Goal: Information Seeking & Learning: Learn about a topic

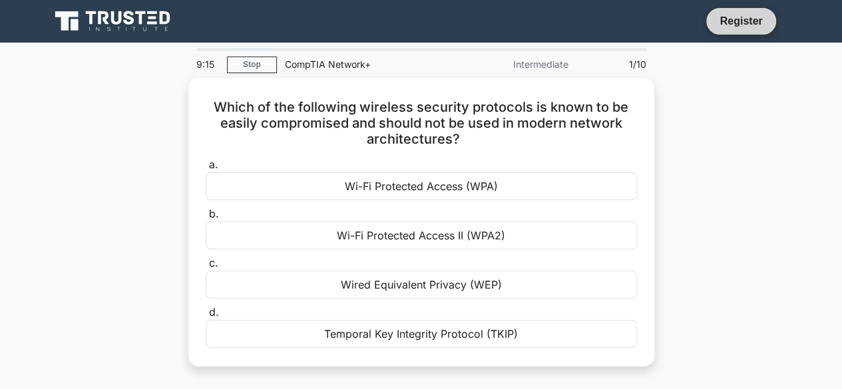
click at [751, 25] on link "Register" at bounding box center [741, 21] width 59 height 17
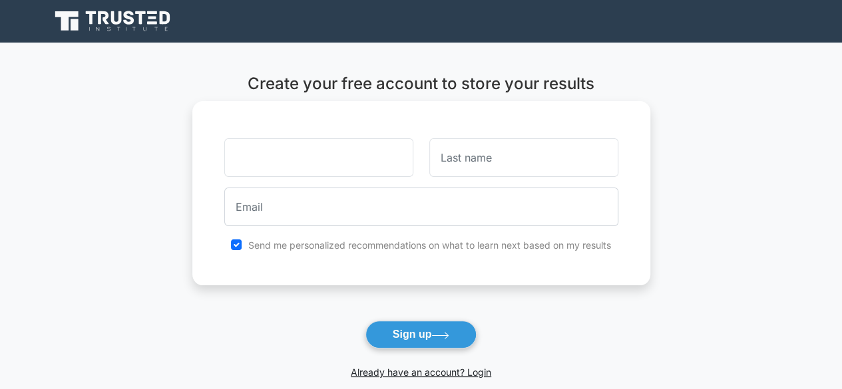
click at [343, 165] on input "text" at bounding box center [318, 157] width 189 height 39
type input "asiya"
click at [465, 147] on input "text" at bounding box center [523, 157] width 189 height 39
type input "Adan"
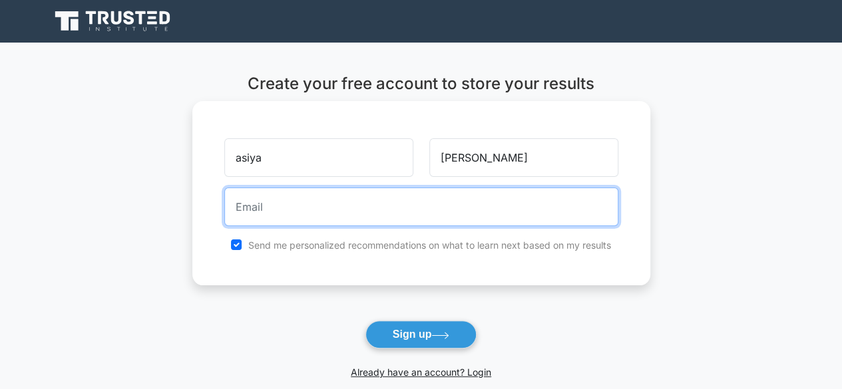
click at [513, 204] on input "email" at bounding box center [421, 207] width 394 height 39
type input "sultanatheasia@gmail.com"
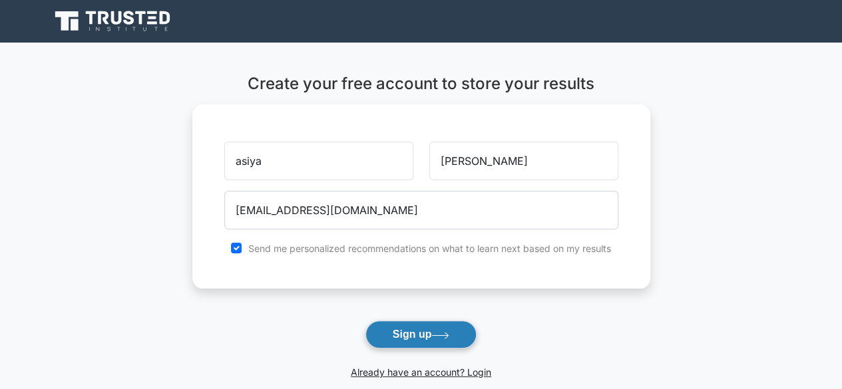
click at [425, 321] on button "Sign up" at bounding box center [421, 335] width 112 height 28
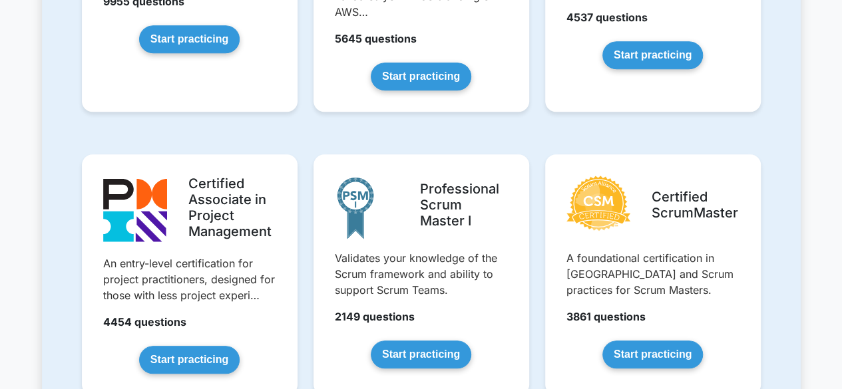
scroll to position [479, 0]
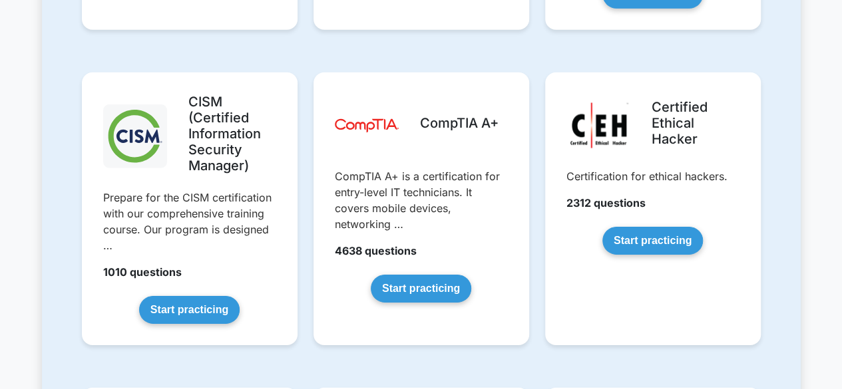
scroll to position [2024, 0]
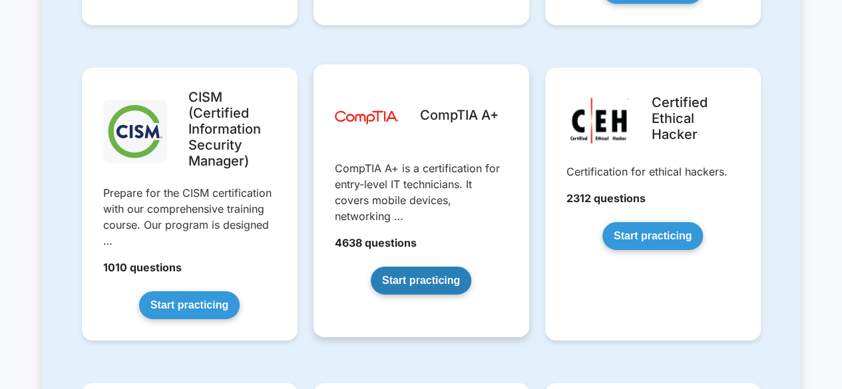
click at [425, 277] on link "Start practicing" at bounding box center [421, 281] width 101 height 28
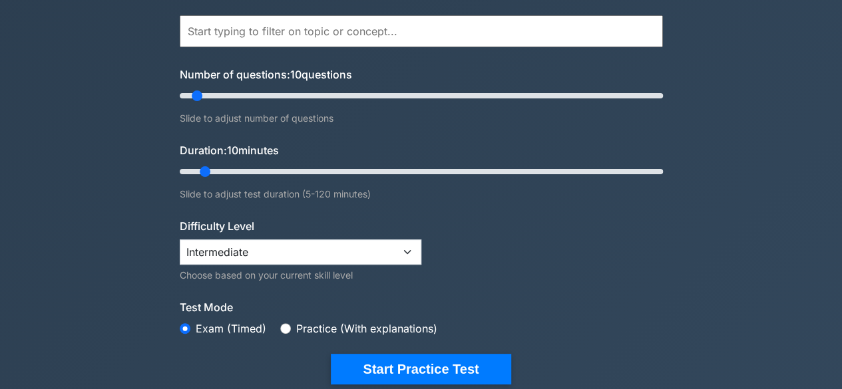
scroll to position [133, 0]
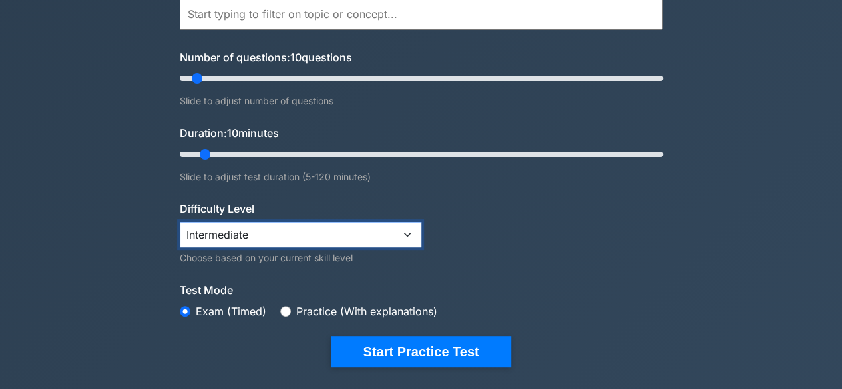
click at [404, 231] on select "Beginner Intermediate Expert" at bounding box center [301, 234] width 242 height 25
select select "beginner"
click at [180, 223] on select "Beginner Intermediate Expert" at bounding box center [301, 234] width 242 height 25
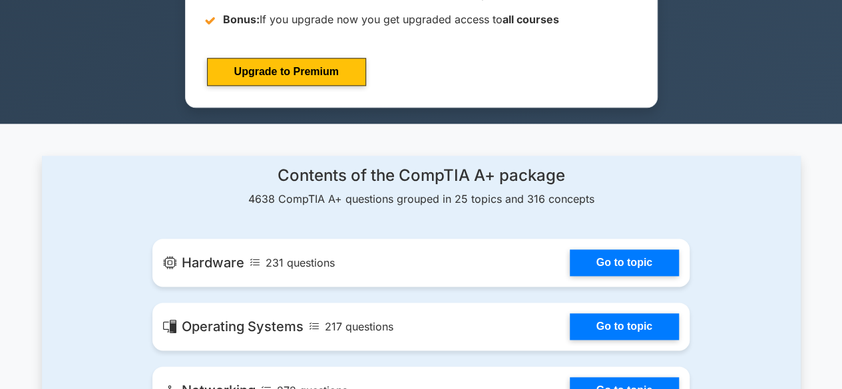
scroll to position [21, 0]
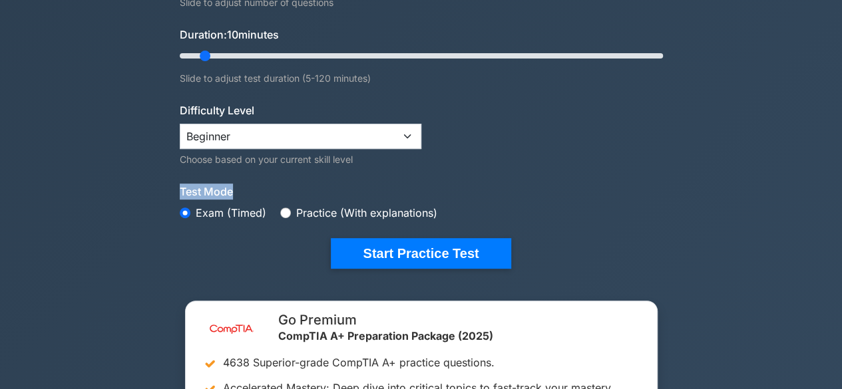
scroll to position [234, 0]
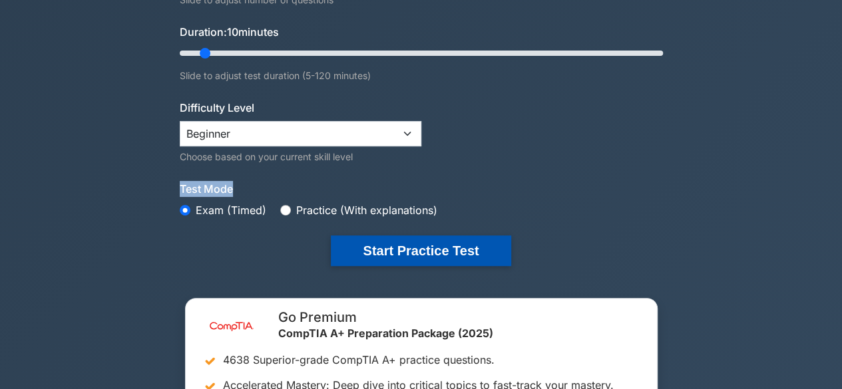
click at [501, 244] on button "Start Practice Test" at bounding box center [421, 251] width 180 height 31
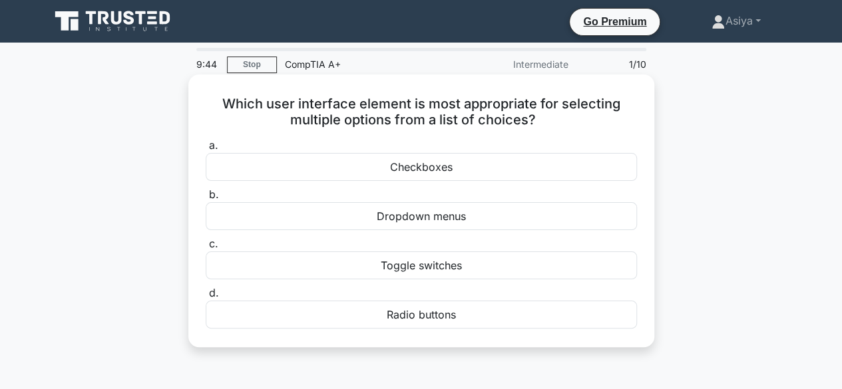
click at [425, 311] on div "Radio buttons" at bounding box center [421, 315] width 431 height 28
click at [206, 298] on input "d. Radio buttons" at bounding box center [206, 294] width 0 height 9
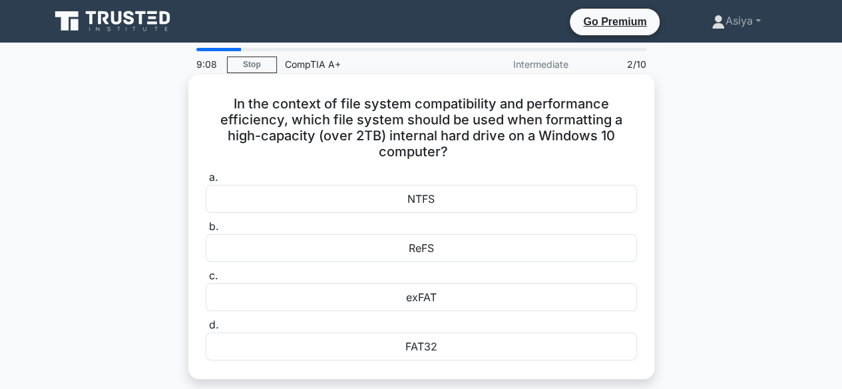
click at [419, 199] on div "NTFS" at bounding box center [421, 199] width 431 height 28
click at [206, 182] on input "a. NTFS" at bounding box center [206, 178] width 0 height 9
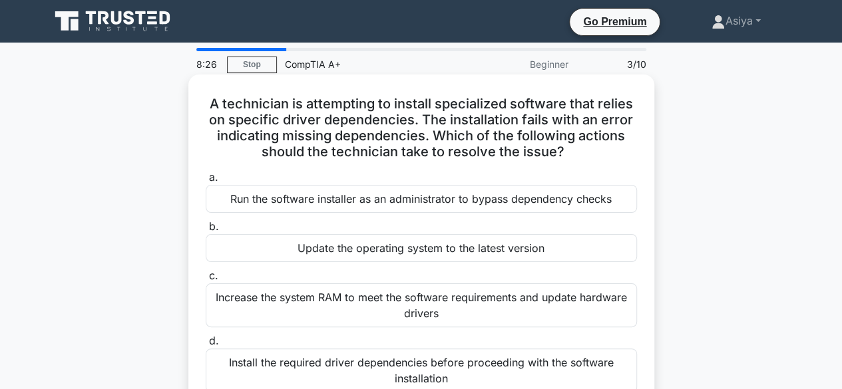
click at [467, 299] on div "Increase the system RAM to meet the software requirements and update hardware d…" at bounding box center [421, 306] width 431 height 44
click at [206, 281] on input "c. Increase the system RAM to meet the software requirements and update hardwar…" at bounding box center [206, 276] width 0 height 9
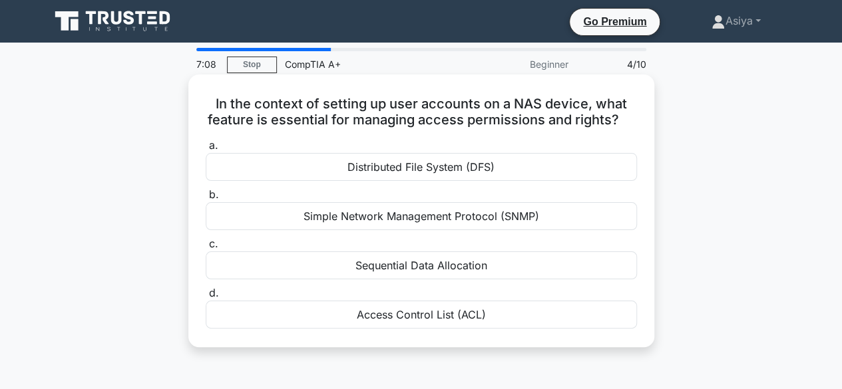
click at [418, 258] on div "Sequential Data Allocation" at bounding box center [421, 266] width 431 height 28
click at [206, 249] on input "c. Sequential Data Allocation" at bounding box center [206, 244] width 0 height 9
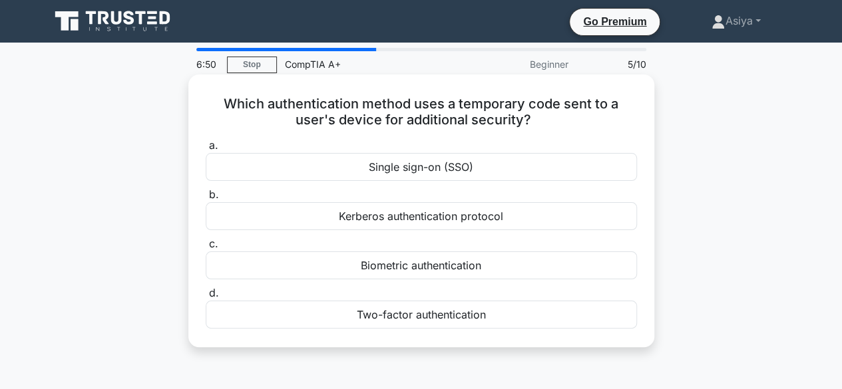
click at [400, 272] on div "Biometric authentication" at bounding box center [421, 266] width 431 height 28
click at [206, 249] on input "c. Biometric authentication" at bounding box center [206, 244] width 0 height 9
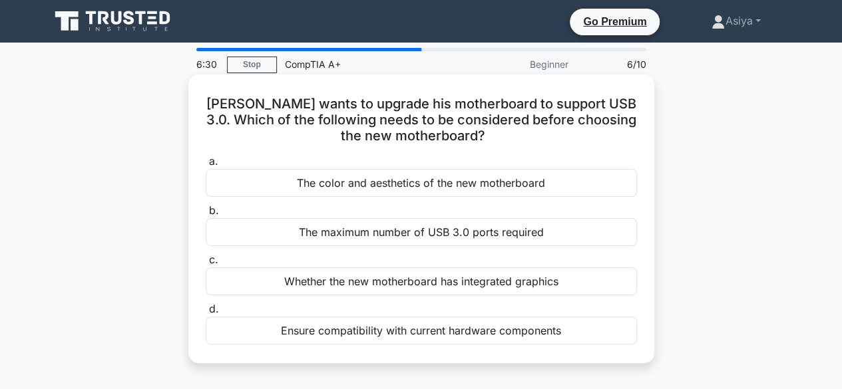
click at [559, 230] on div "The maximum number of USB 3.0 ports required" at bounding box center [421, 232] width 431 height 28
click at [206, 216] on input "b. The maximum number of USB 3.0 ports required" at bounding box center [206, 211] width 0 height 9
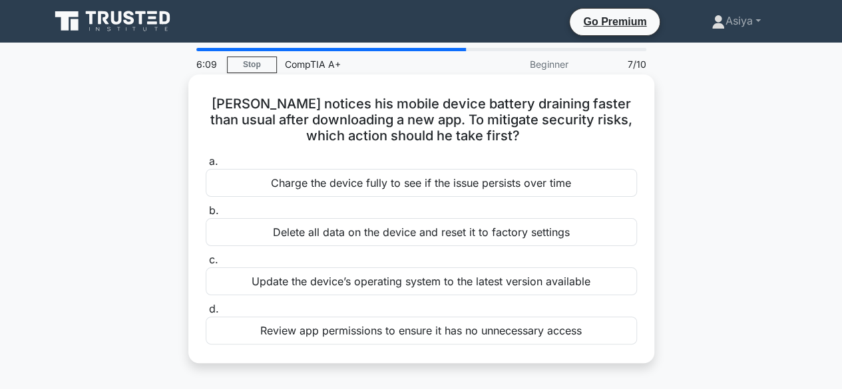
click at [493, 330] on div "Review app permissions to ensure it has no unnecessary access" at bounding box center [421, 331] width 431 height 28
click at [206, 314] on input "d. Review app permissions to ensure it has no unnecessary access" at bounding box center [206, 310] width 0 height 9
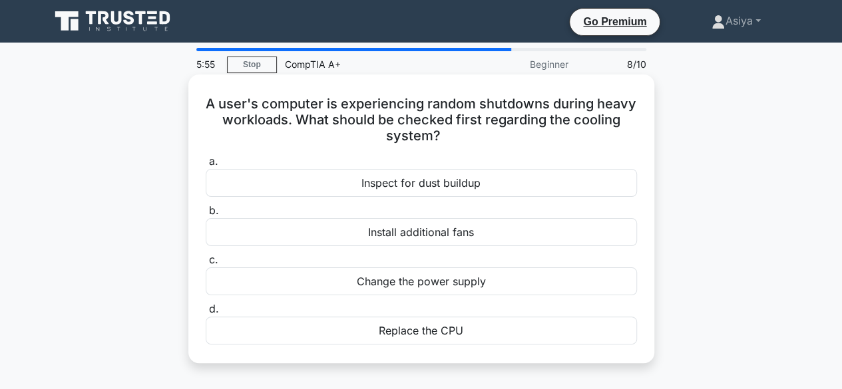
click at [401, 330] on div "Replace the CPU" at bounding box center [421, 331] width 431 height 28
click at [206, 314] on input "d. Replace the CPU" at bounding box center [206, 310] width 0 height 9
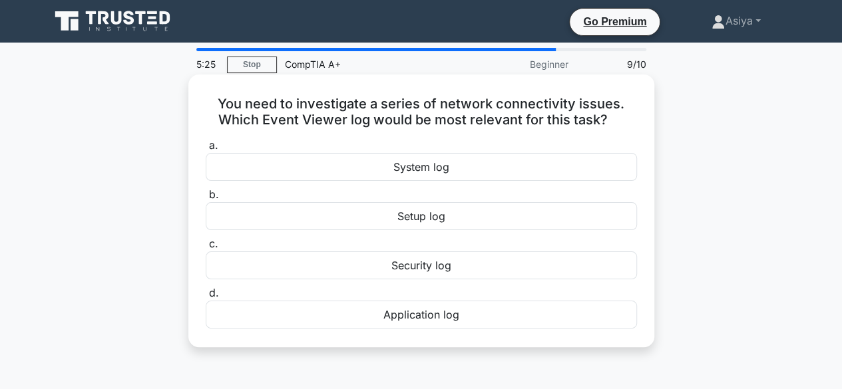
click at [493, 223] on div "Setup log" at bounding box center [421, 216] width 431 height 28
click at [206, 200] on input "b. Setup log" at bounding box center [206, 195] width 0 height 9
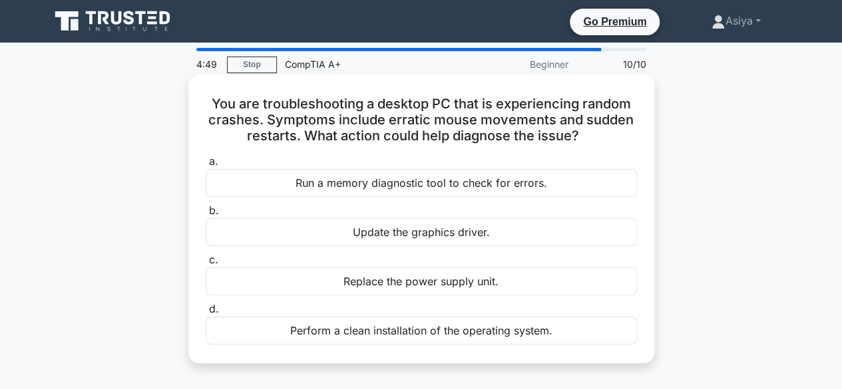
click at [418, 238] on div "Update the graphics driver." at bounding box center [421, 232] width 431 height 28
click at [206, 216] on input "b. Update the graphics driver." at bounding box center [206, 211] width 0 height 9
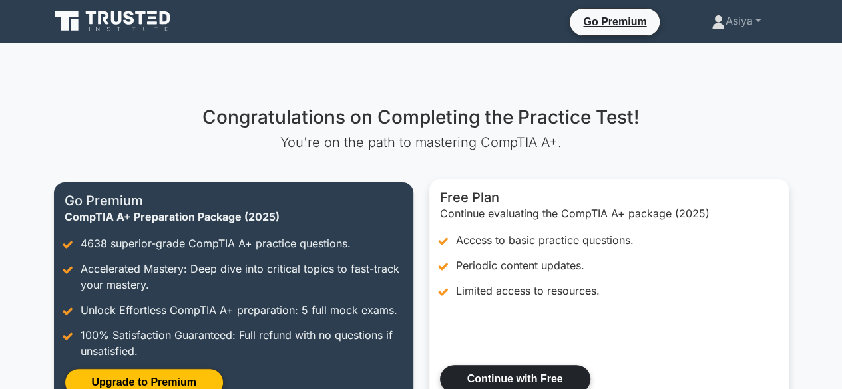
click at [485, 373] on link "Continue with Free" at bounding box center [515, 379] width 150 height 28
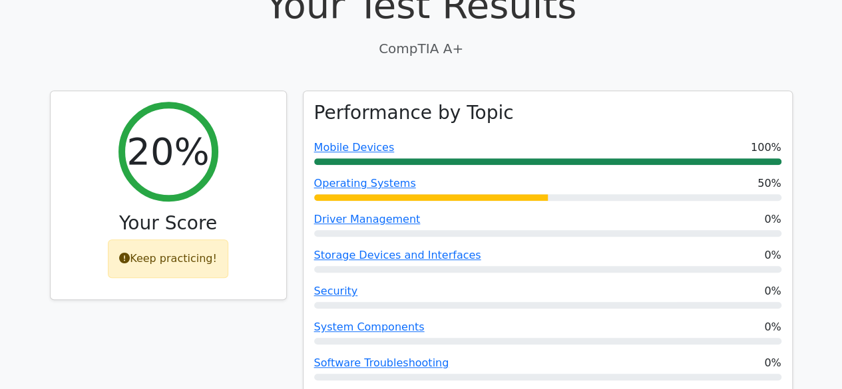
scroll to position [426, 0]
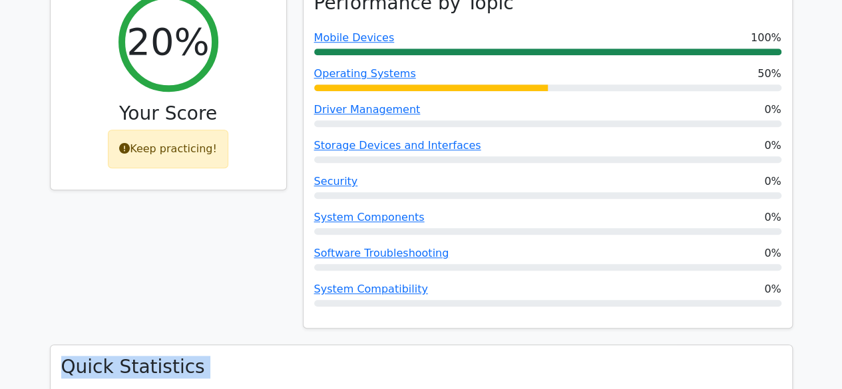
scroll to position [619, 0]
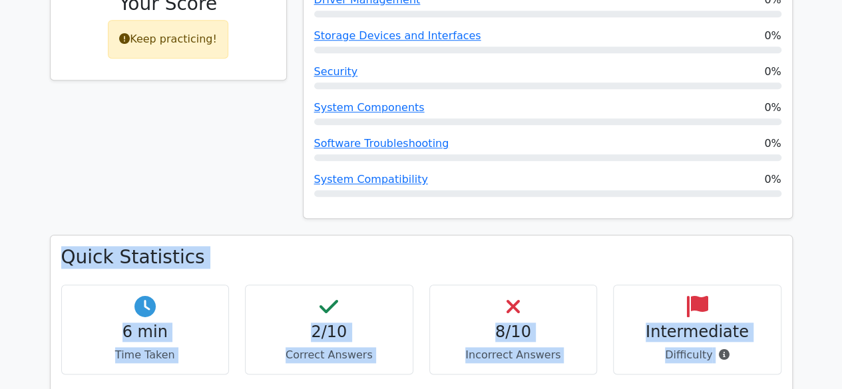
drag, startPoint x: 835, startPoint y: 387, endPoint x: 851, endPoint y: 353, distance: 38.1
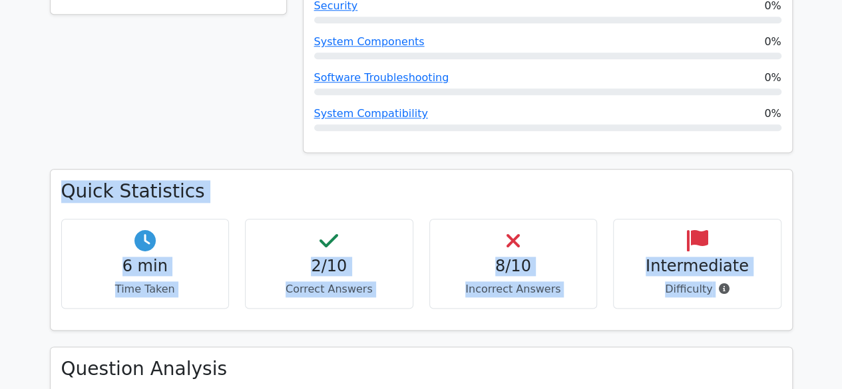
scroll to position [687, 0]
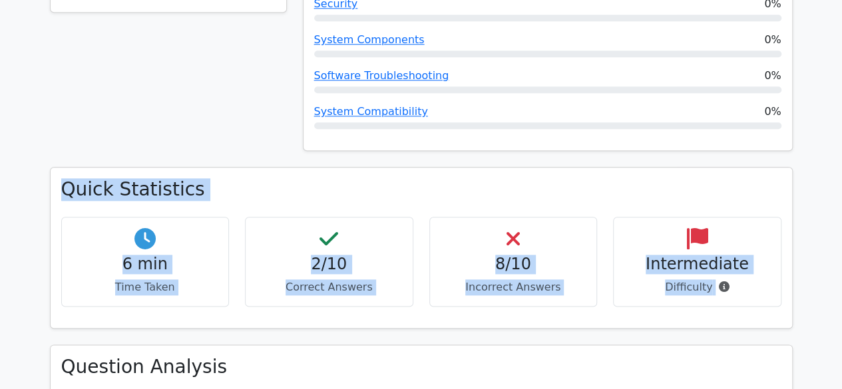
click at [785, 306] on div "Quick Statistics 6 min Time Taken 2/10 Correct Answers 8/10 Incorrect Answers I…" at bounding box center [421, 255] width 759 height 177
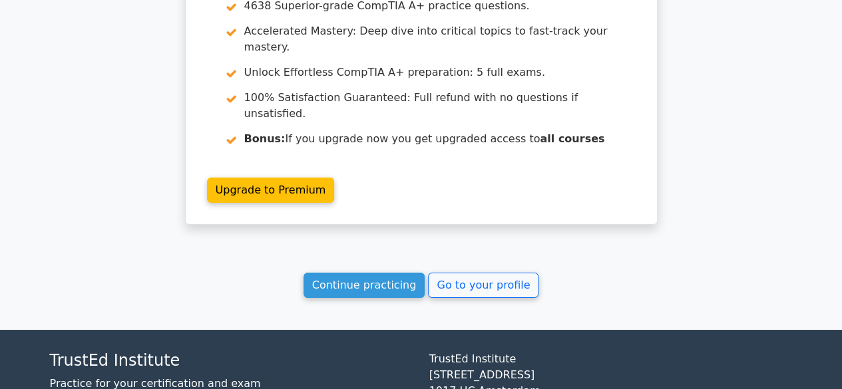
scroll to position [2329, 0]
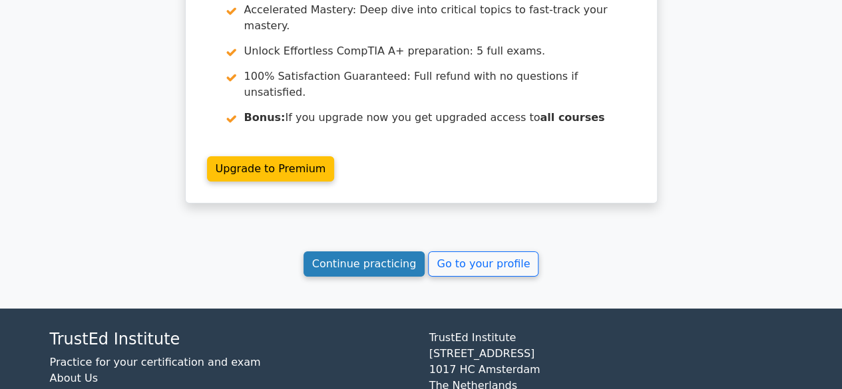
click at [402, 252] on link "Continue practicing" at bounding box center [365, 264] width 122 height 25
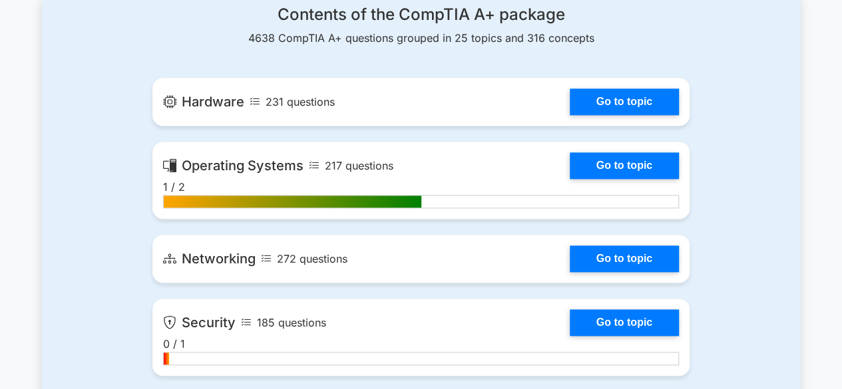
scroll to position [836, 0]
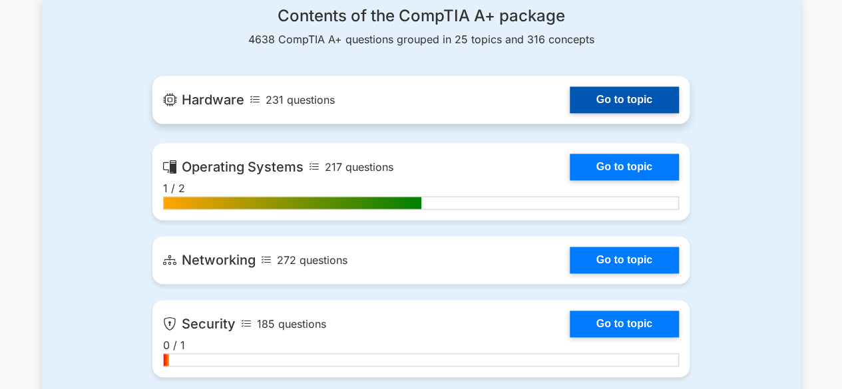
click at [570, 104] on link "Go to topic" at bounding box center [624, 100] width 109 height 27
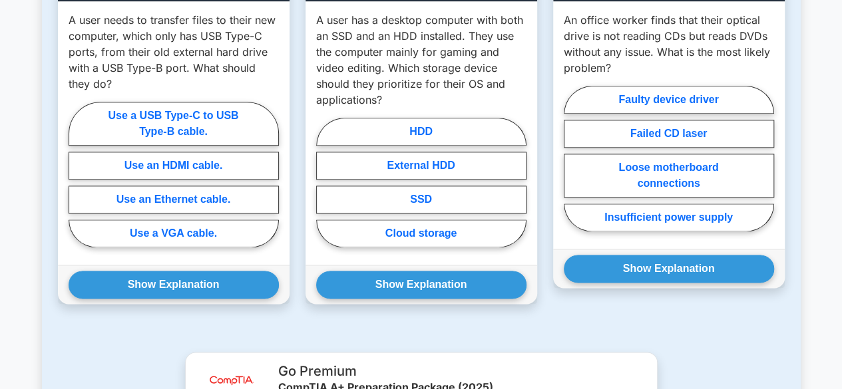
scroll to position [775, 0]
